Goal: Transaction & Acquisition: Purchase product/service

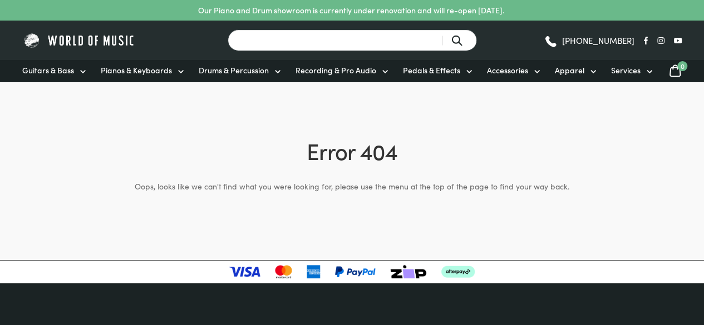
click at [352, 38] on input "Search for a product ..." at bounding box center [352, 40] width 249 height 22
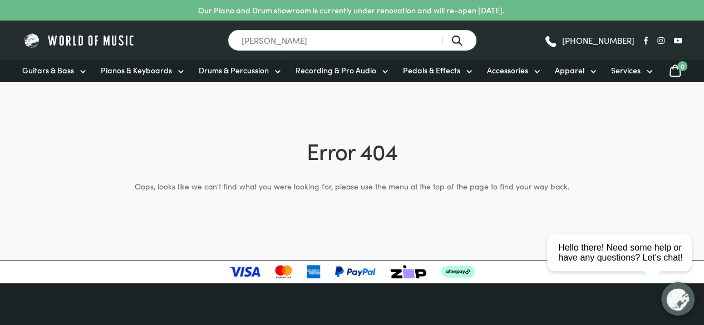
type input "les paul"
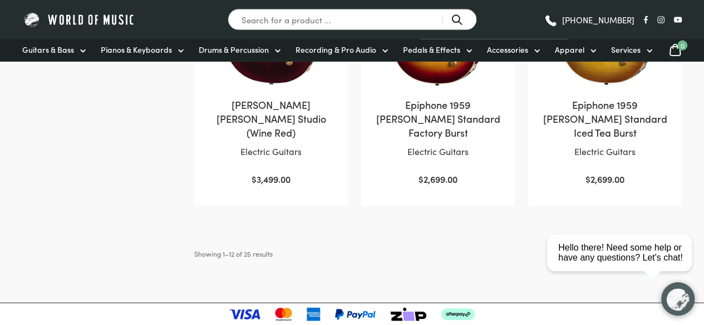
scroll to position [1198, 0]
click at [634, 203] on html "close Hello there! Need some help or have any questions? Let's chat!" at bounding box center [622, 203] width 161 height 0
click at [637, 203] on html "close Hello there! Need some help or have any questions? Let's chat!" at bounding box center [622, 203] width 161 height 0
click at [643, 203] on html "close Hello there! Need some help or have any questions? Let's chat!" at bounding box center [622, 203] width 161 height 0
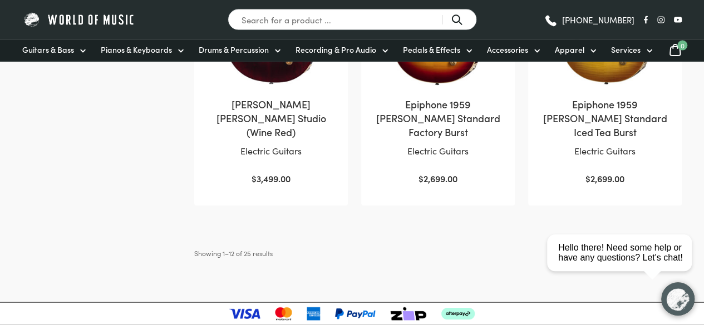
click at [638, 203] on html "close Hello there! Need some help or have any questions? Let's chat!" at bounding box center [622, 203] width 161 height 0
click at [672, 203] on html "close Hello there! Need some help or have any questions? Let's chat!" at bounding box center [622, 203] width 161 height 0
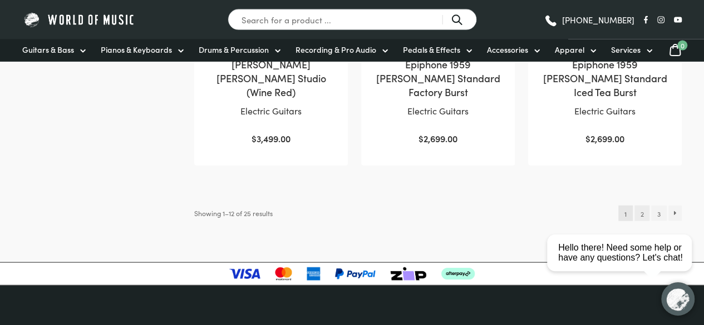
click at [641, 206] on link "2" at bounding box center [641, 214] width 15 height 16
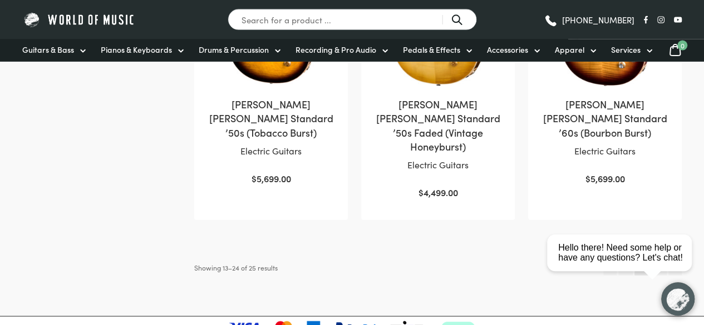
scroll to position [1278, 0]
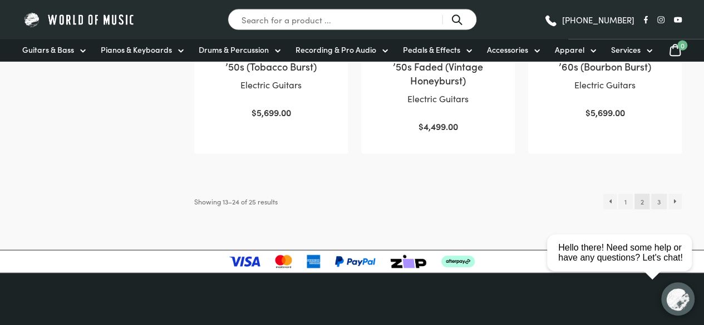
click at [658, 194] on link "3" at bounding box center [658, 202] width 15 height 16
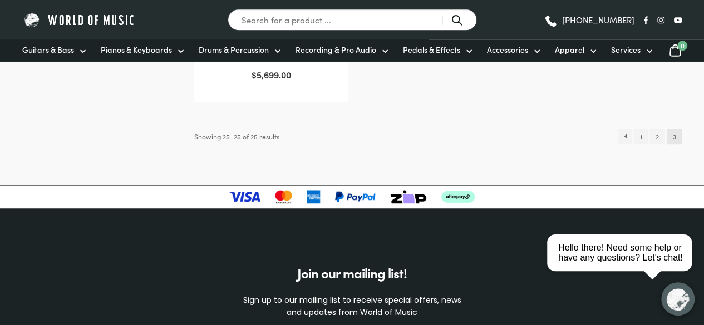
scroll to position [473, 0]
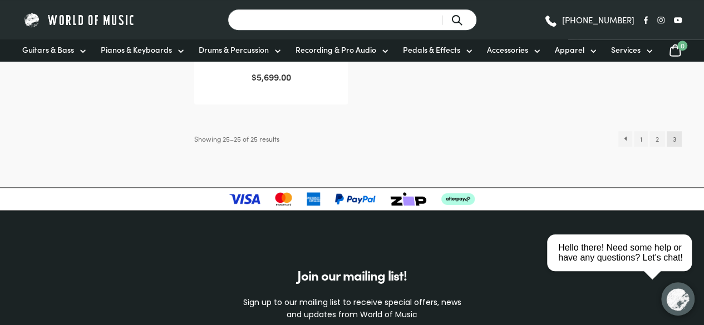
click at [378, 23] on input "Search for a product ..." at bounding box center [352, 20] width 249 height 22
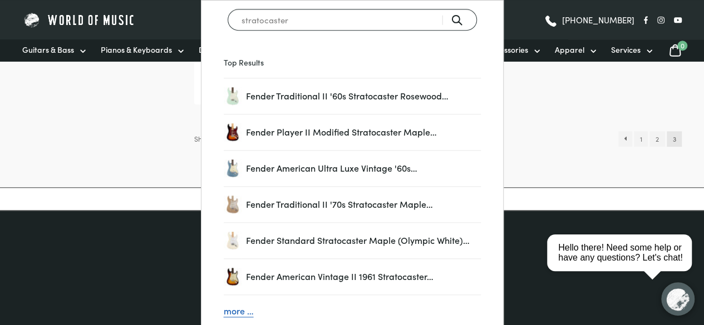
type input "stratocaster"
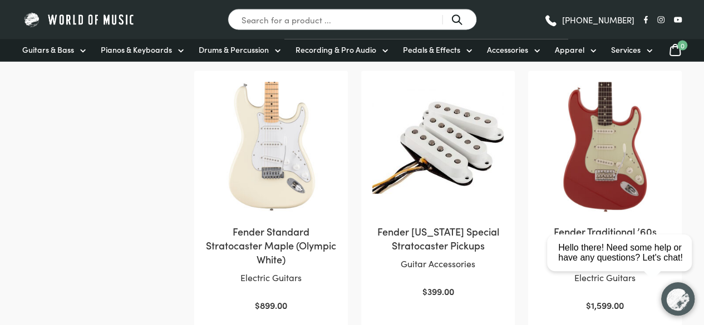
scroll to position [1057, 0]
click at [255, 197] on img at bounding box center [270, 147] width 131 height 131
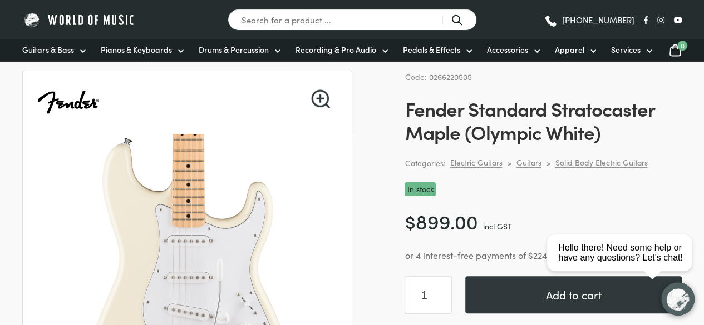
click at [255, 197] on img at bounding box center [187, 285] width 302 height 302
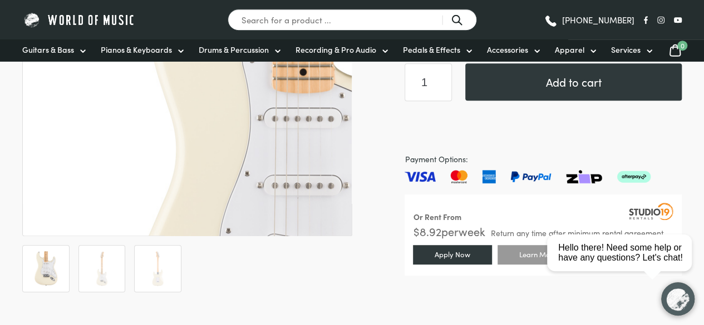
scroll to position [338, 0]
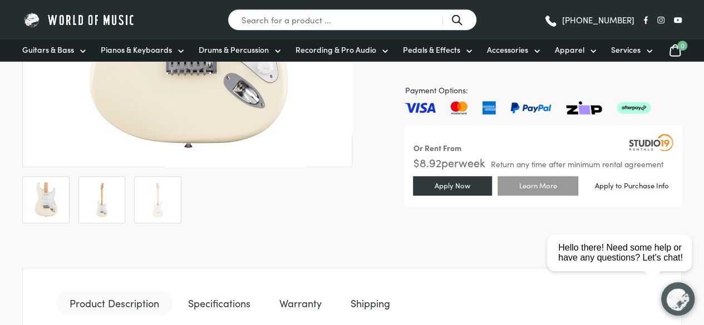
click at [122, 204] on li at bounding box center [101, 199] width 47 height 47
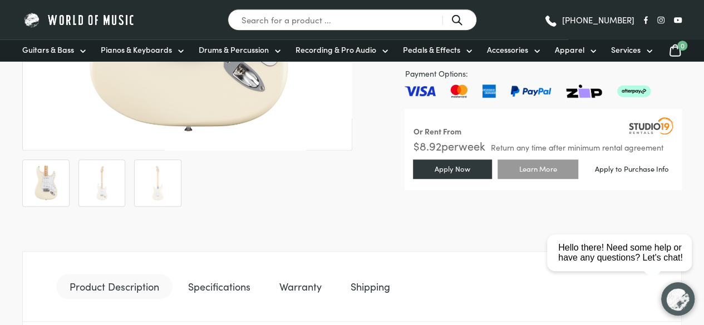
scroll to position [355, 0]
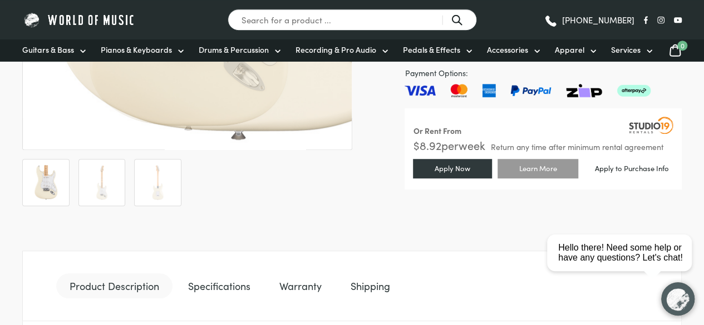
click at [115, 157] on div "🔍" at bounding box center [187, 21] width 330 height 372
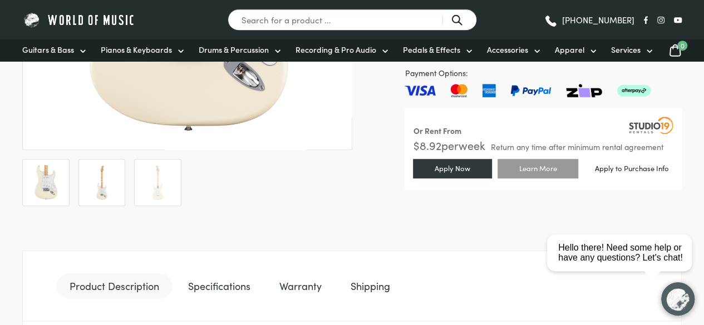
click at [110, 185] on img at bounding box center [102, 182] width 35 height 35
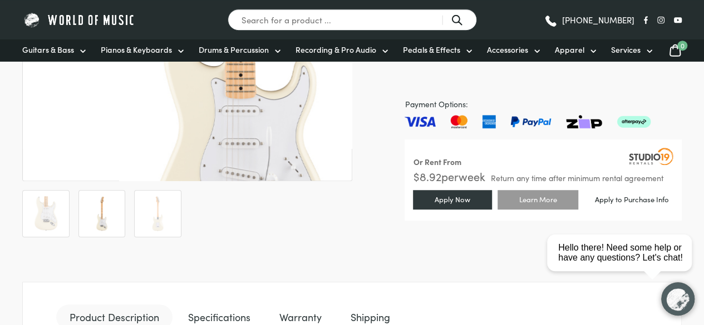
scroll to position [323, 0]
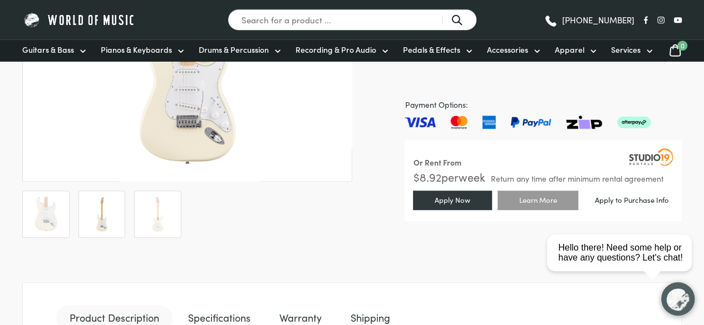
click at [95, 218] on img at bounding box center [102, 214] width 35 height 35
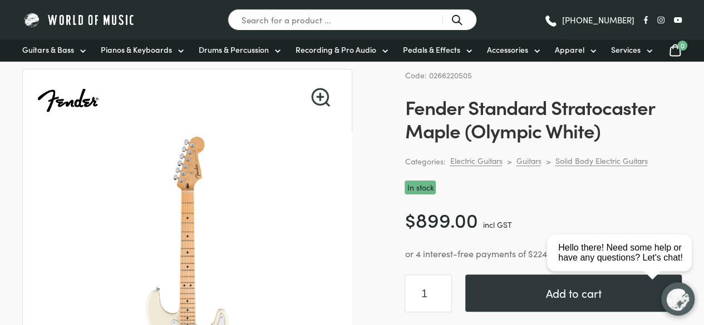
scroll to position [47, 0]
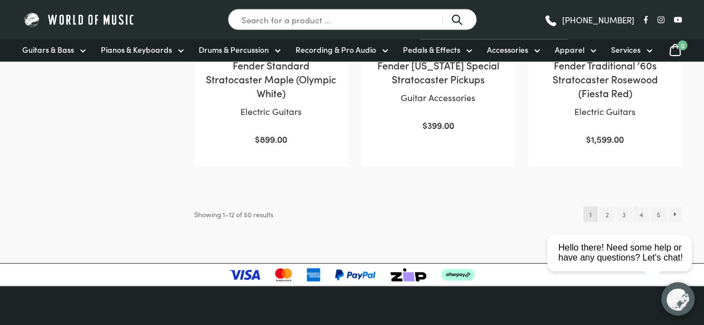
scroll to position [1223, 0]
click at [601, 203] on html "close Hello there! Need some help or have any questions? Let's chat!" at bounding box center [622, 203] width 161 height 0
click at [604, 203] on html "close Hello there! Need some help or have any questions? Let's chat!" at bounding box center [622, 203] width 161 height 0
click at [605, 203] on html "close Hello there! Need some help or have any questions? Let's chat!" at bounding box center [622, 203] width 161 height 0
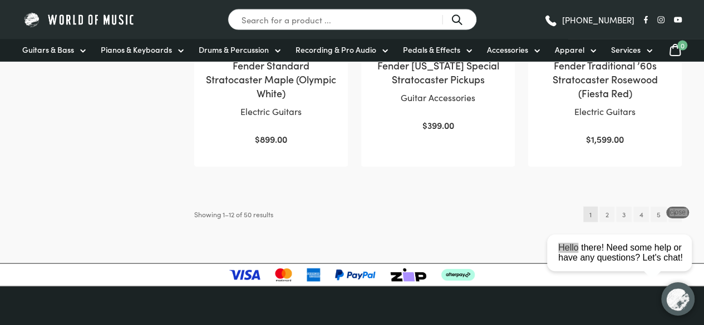
click at [504, 269] on div at bounding box center [352, 275] width 704 height 13
click at [610, 203] on html "close Hello there! Need some help or have any questions? Let's chat!" at bounding box center [622, 203] width 161 height 0
click at [413, 31] on div "Search for a product ..." at bounding box center [352, 19] width 303 height 39
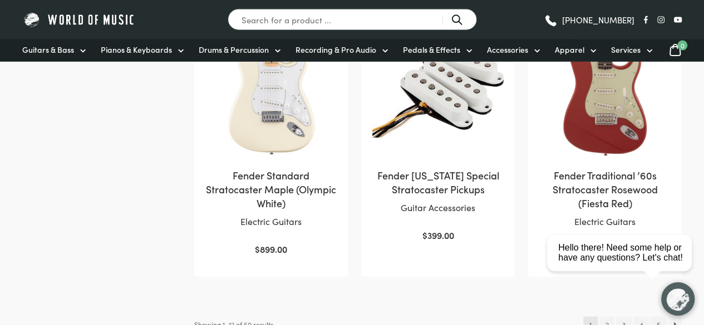
scroll to position [1088, 0]
